Goal: Understand process/instructions

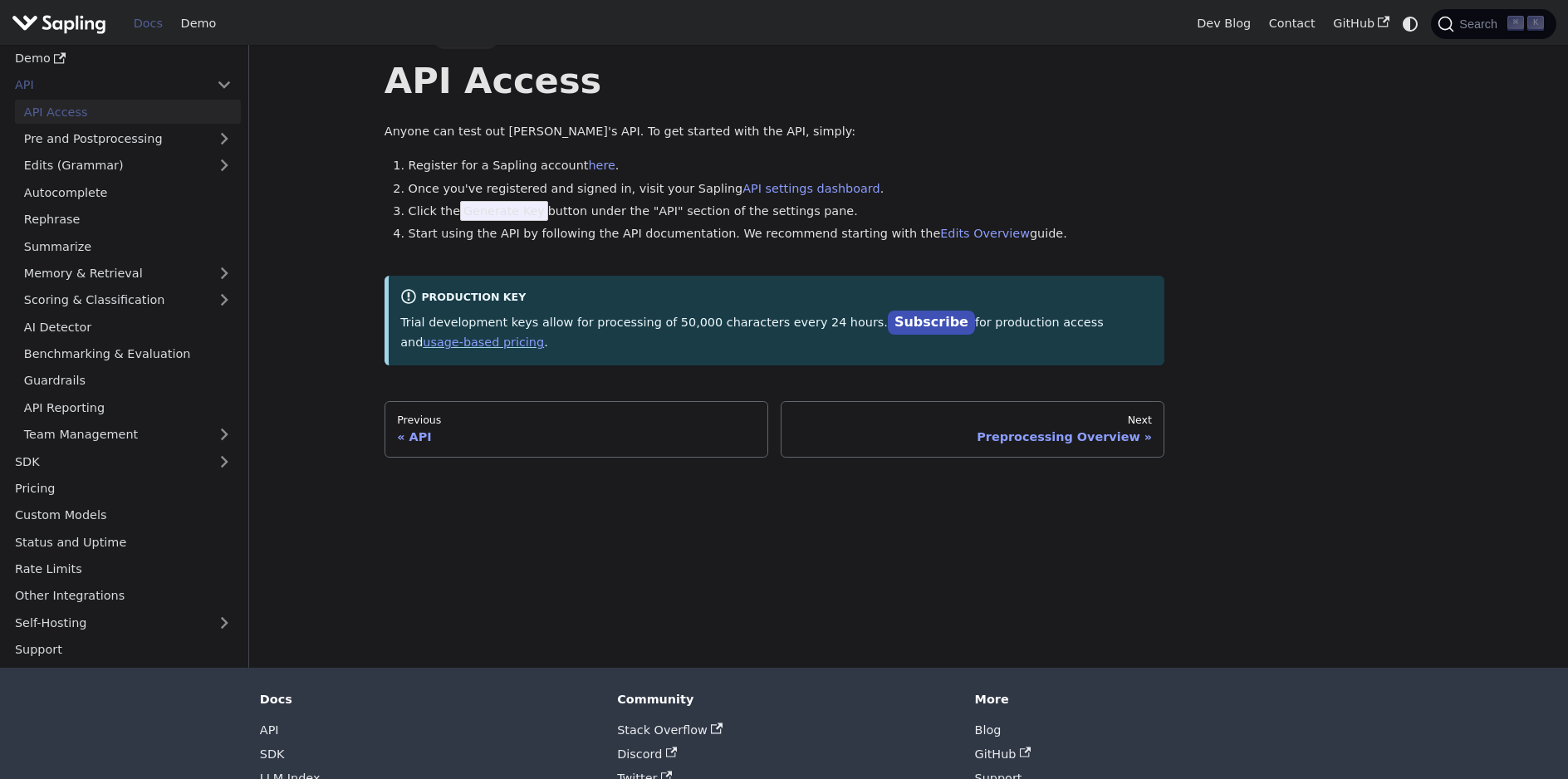
scroll to position [23, 0]
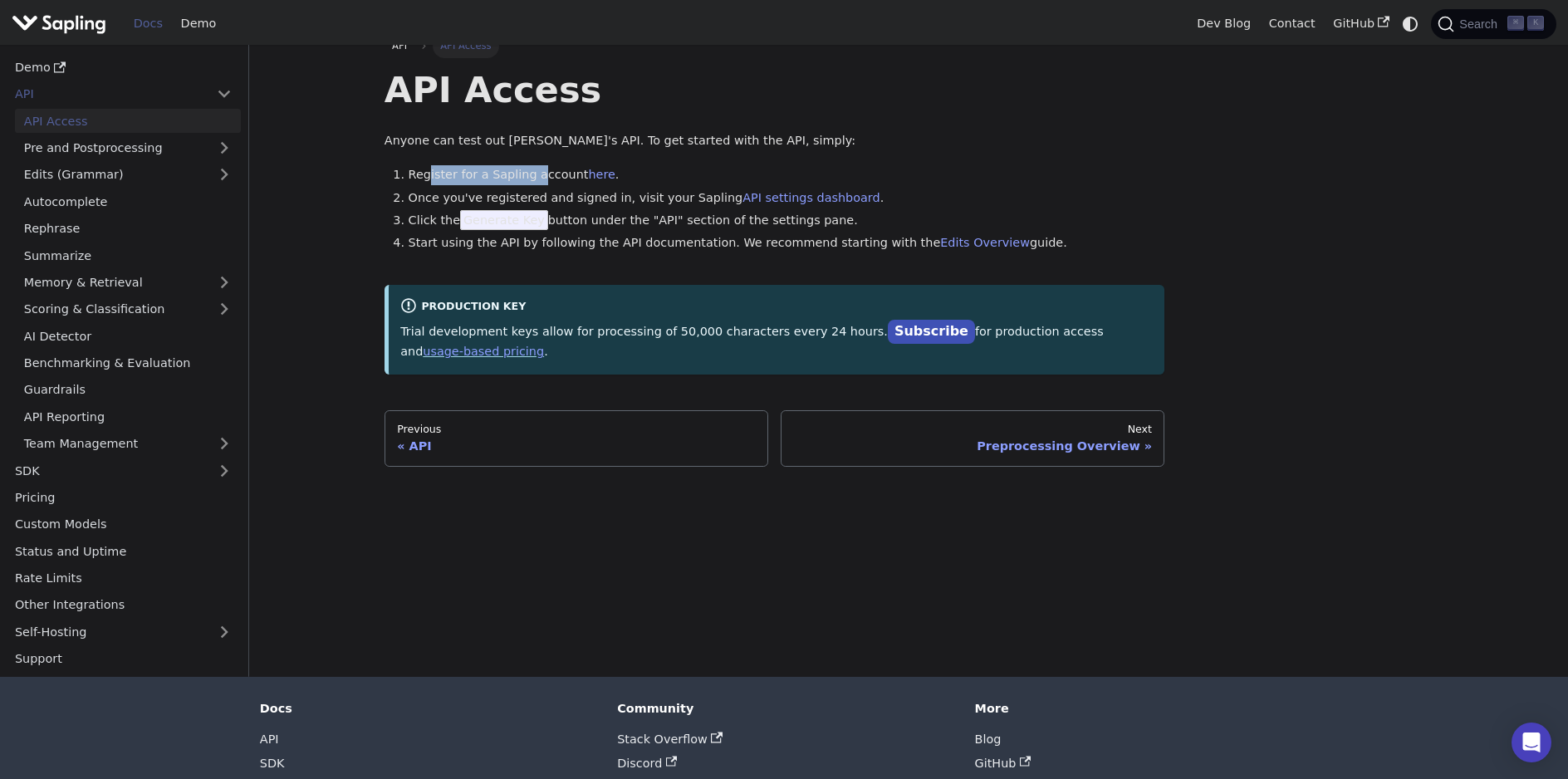
drag, startPoint x: 428, startPoint y: 175, endPoint x: 548, endPoint y: 174, distance: 120.0
click at [547, 175] on li "Register for a Sapling account here ." at bounding box center [787, 174] width 757 height 20
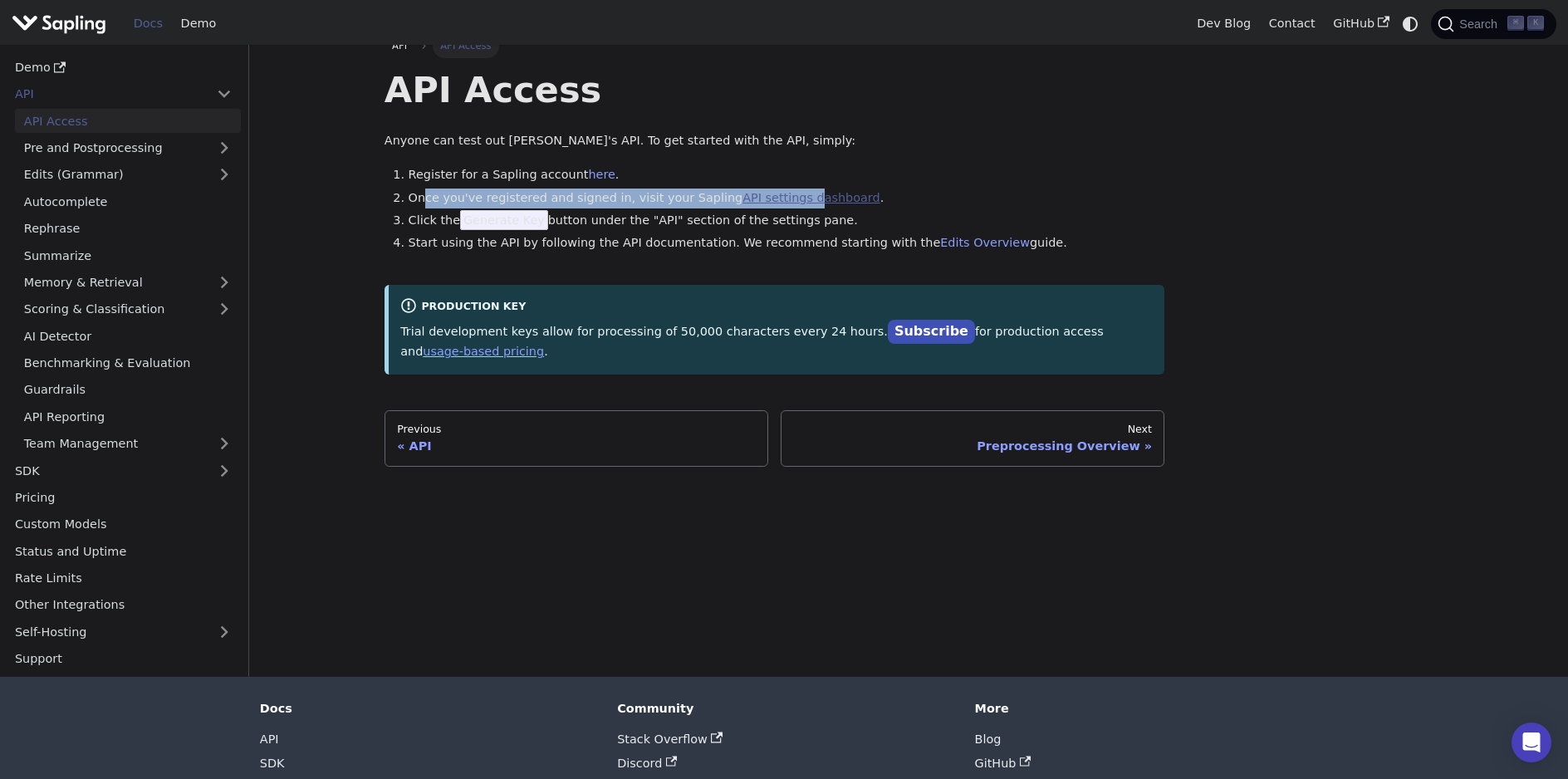
drag, startPoint x: 426, startPoint y: 194, endPoint x: 793, endPoint y: 200, distance: 367.0
click at [793, 200] on li "Once you've registered and signed in, visit your Sapling API settings dashboard…" at bounding box center [787, 198] width 757 height 20
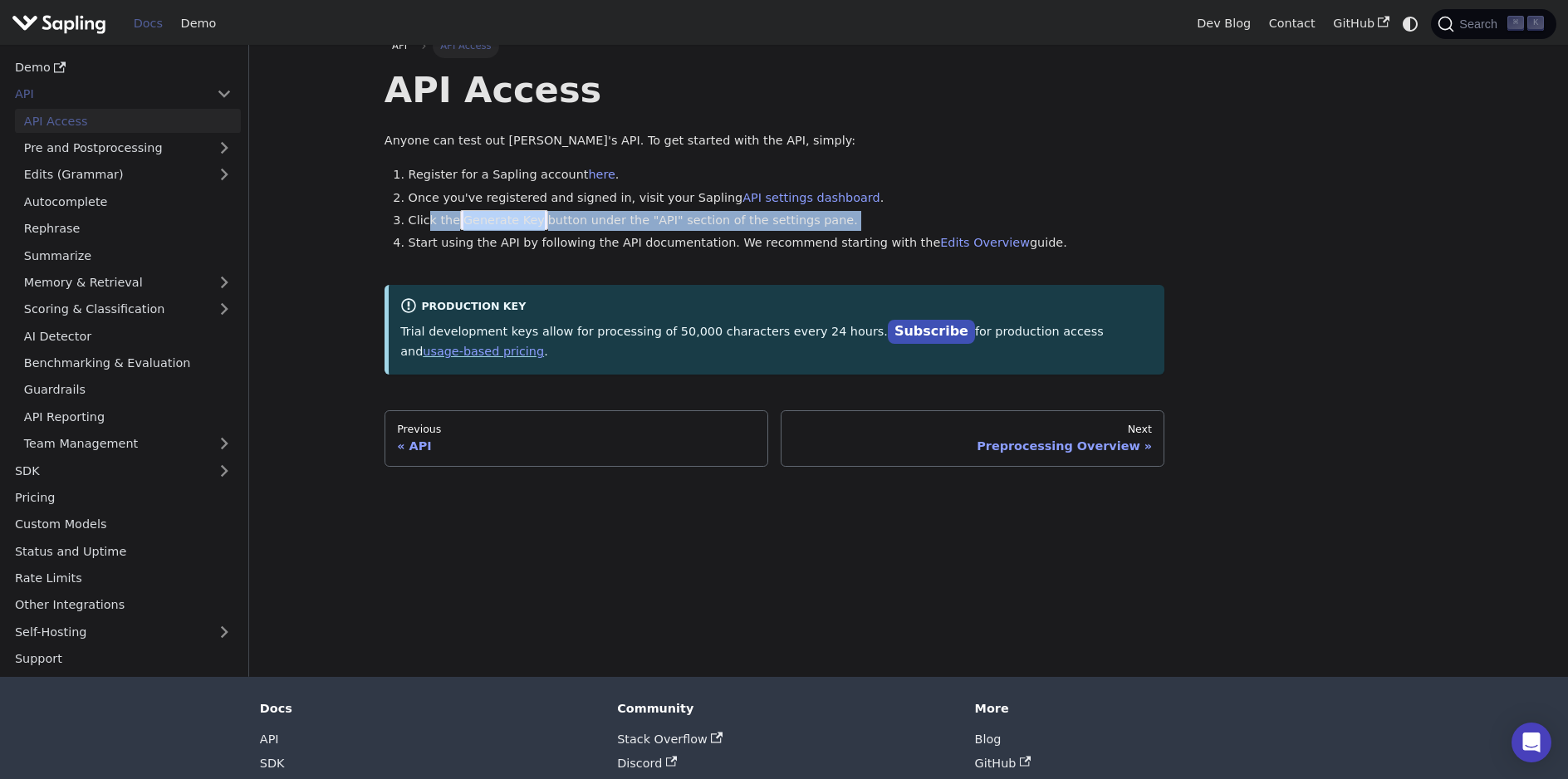
drag, startPoint x: 427, startPoint y: 221, endPoint x: 854, endPoint y: 232, distance: 427.1
click at [854, 233] on ol "Register for a Sapling account here . Once you've registered and signed in, vis…" at bounding box center [775, 208] width 780 height 88
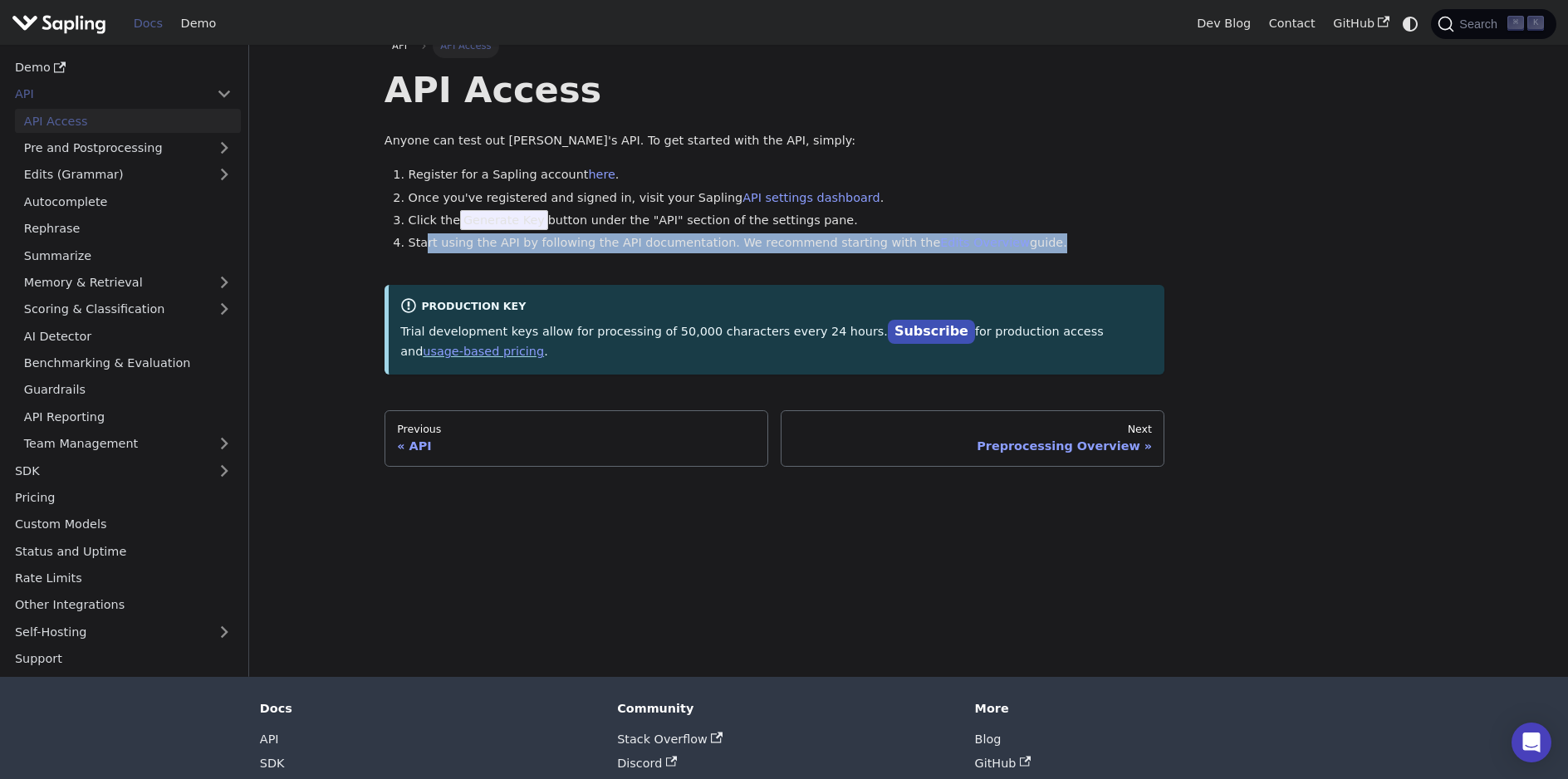
drag, startPoint x: 427, startPoint y: 244, endPoint x: 856, endPoint y: 267, distance: 429.6
click at [856, 267] on div "API Access Anyone can test out [PERSON_NAME]'s API. To get started with the API…" at bounding box center [775, 220] width 780 height 307
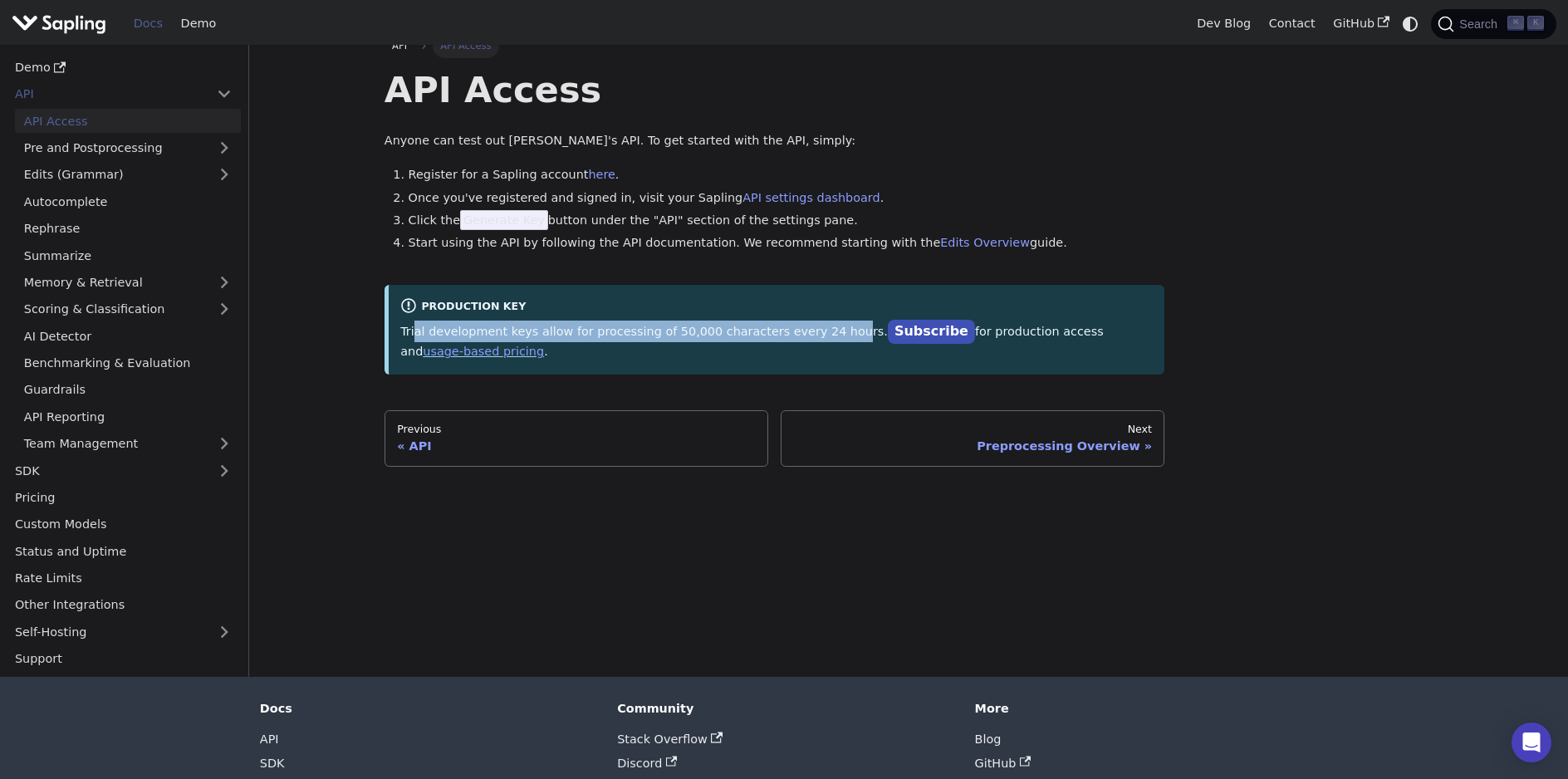
drag, startPoint x: 413, startPoint y: 335, endPoint x: 833, endPoint y: 340, distance: 420.0
click at [833, 340] on p "Trial development keys allow for processing of 50,000 characters every 24 hours…" at bounding box center [776, 341] width 753 height 41
drag, startPoint x: 936, startPoint y: 329, endPoint x: 1072, endPoint y: 341, distance: 136.5
click at [1072, 341] on p "Trial development keys allow for processing of 50,000 characters every 24 hours…" at bounding box center [776, 341] width 753 height 41
click at [600, 176] on link "here" at bounding box center [601, 174] width 26 height 13
